Goal: Task Accomplishment & Management: Manage account settings

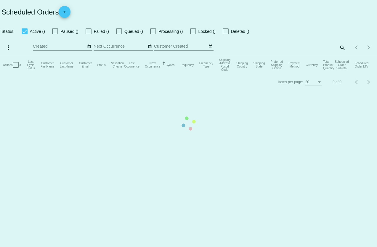
checkbox input "true"
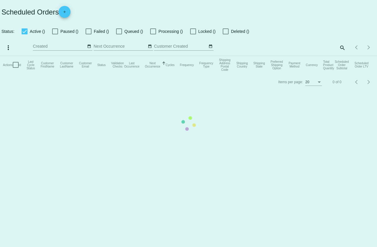
checkbox input "true"
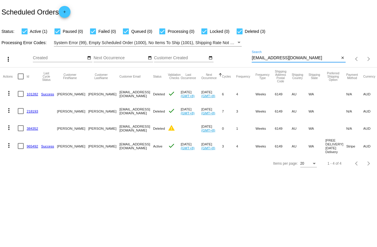
drag, startPoint x: 308, startPoint y: 59, endPoint x: 244, endPoint y: 60, distance: 63.4
click at [244, 60] on div "more_vert Aug Jan Feb Mar [DATE]" at bounding box center [188, 57] width 377 height 21
paste input "tahlyaspicer@hot"
type input "[EMAIL_ADDRESS][DOMAIN_NAME]"
